Goal: Information Seeking & Learning: Learn about a topic

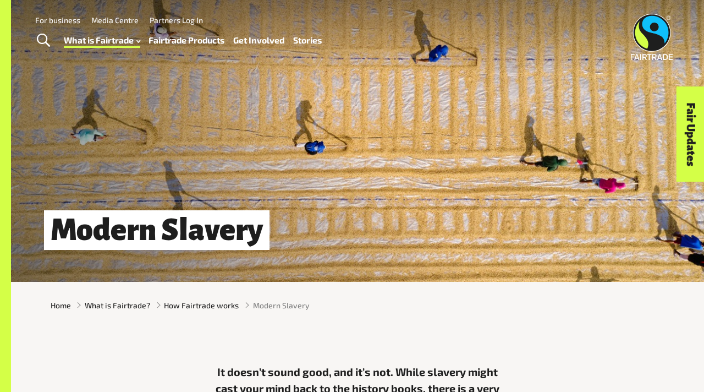
click at [226, 235] on h1 "Modern Slavery" at bounding box center [157, 230] width 226 height 40
click at [207, 229] on h1 "Modern Slavery" at bounding box center [157, 230] width 226 height 40
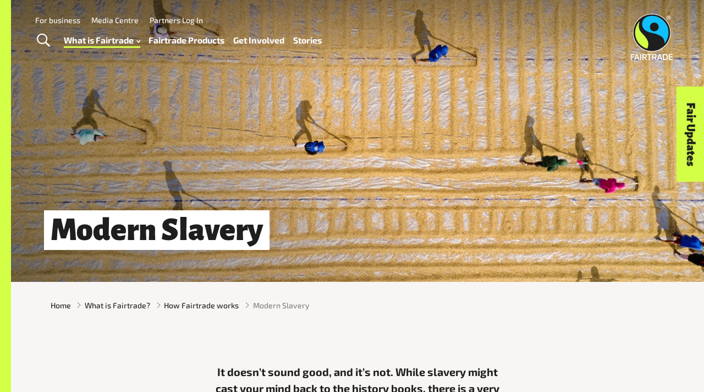
click at [207, 229] on h1 "Modern Slavery" at bounding box center [157, 230] width 226 height 40
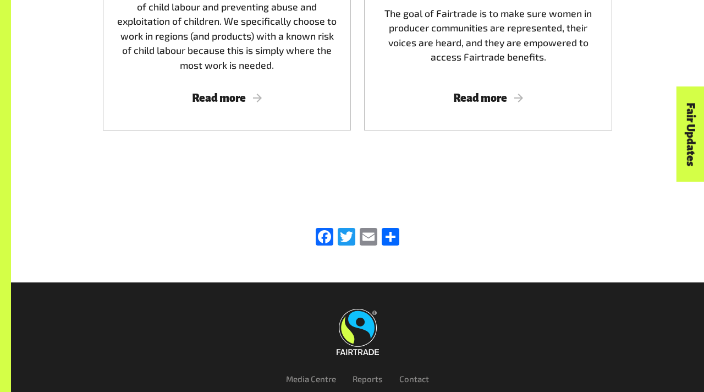
scroll to position [1688, 0]
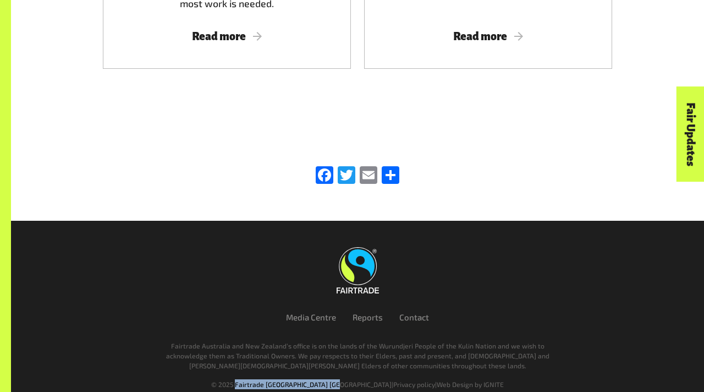
drag, startPoint x: 262, startPoint y: 369, endPoint x: 360, endPoint y: 366, distance: 97.4
click at [360, 379] on div "© 2025 Fairtrade [GEOGRAPHIC_DATA] [GEOGRAPHIC_DATA] | Privacy policy | Web Des…" at bounding box center [357, 384] width 603 height 10
copy span "Fairtrade [GEOGRAPHIC_DATA] [GEOGRAPHIC_DATA]"
